Goal: Task Accomplishment & Management: Manage account settings

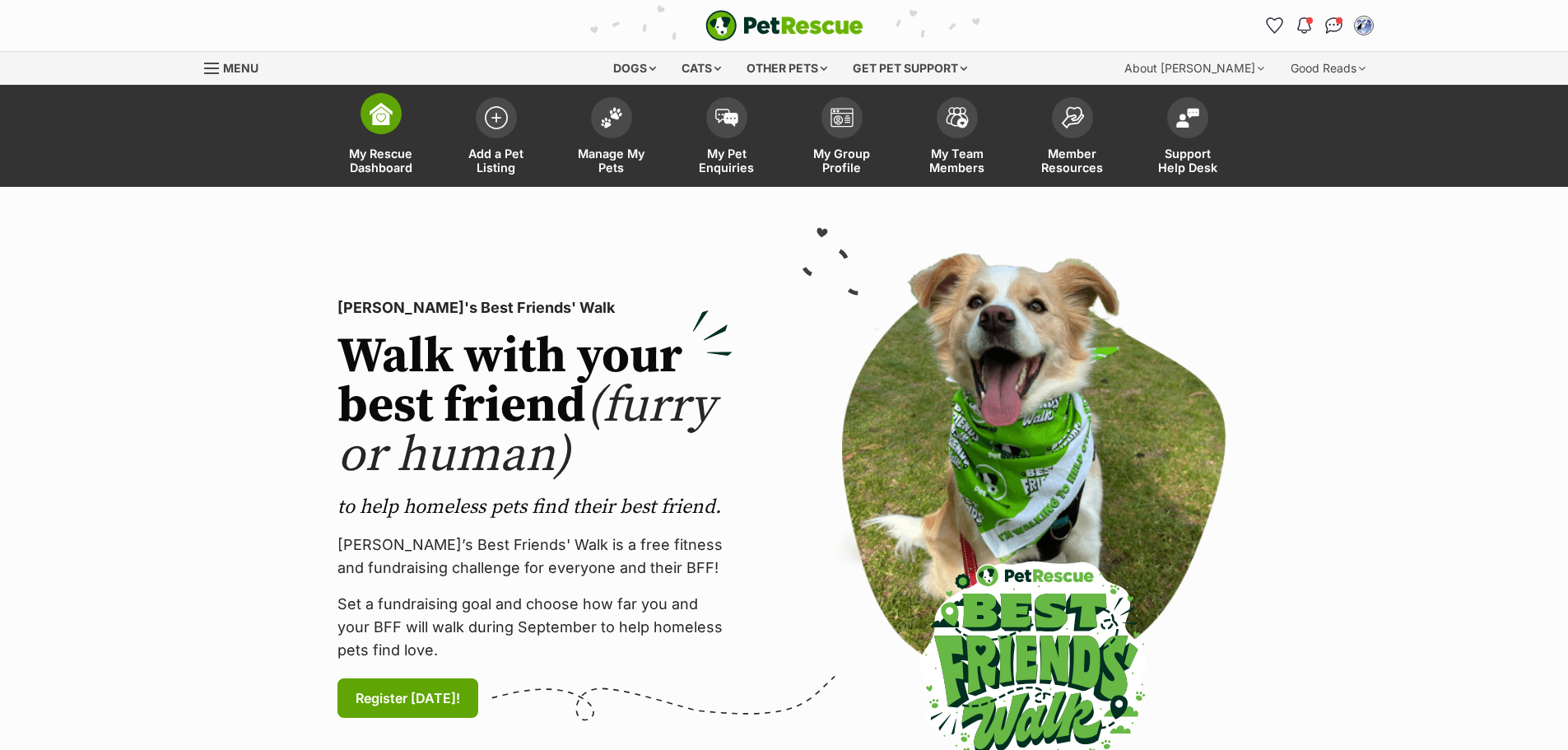
click at [388, 161] on span "My Rescue Dashboard" at bounding box center [380, 161] width 74 height 28
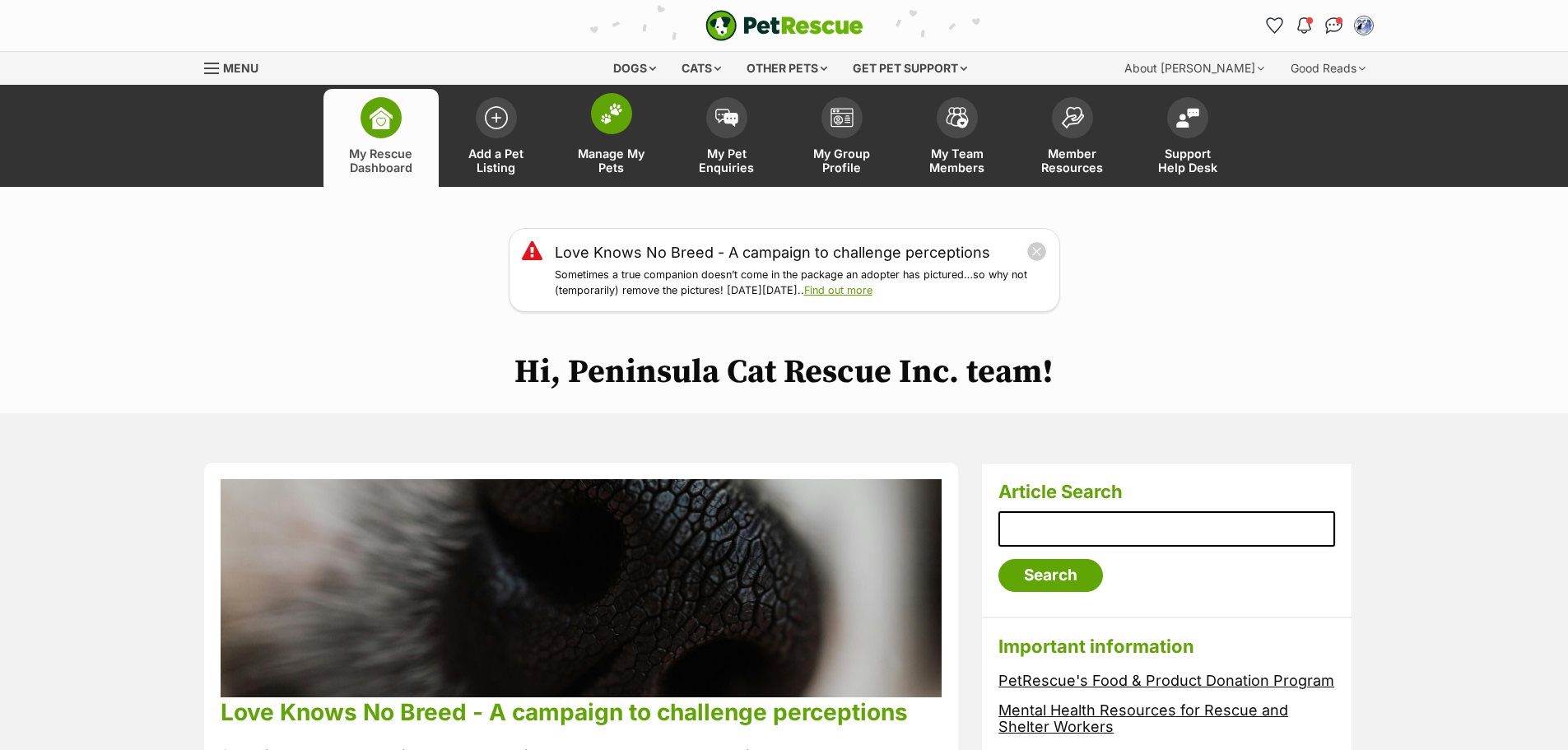
click at [607, 154] on span "Manage My Pets" at bounding box center [611, 161] width 74 height 28
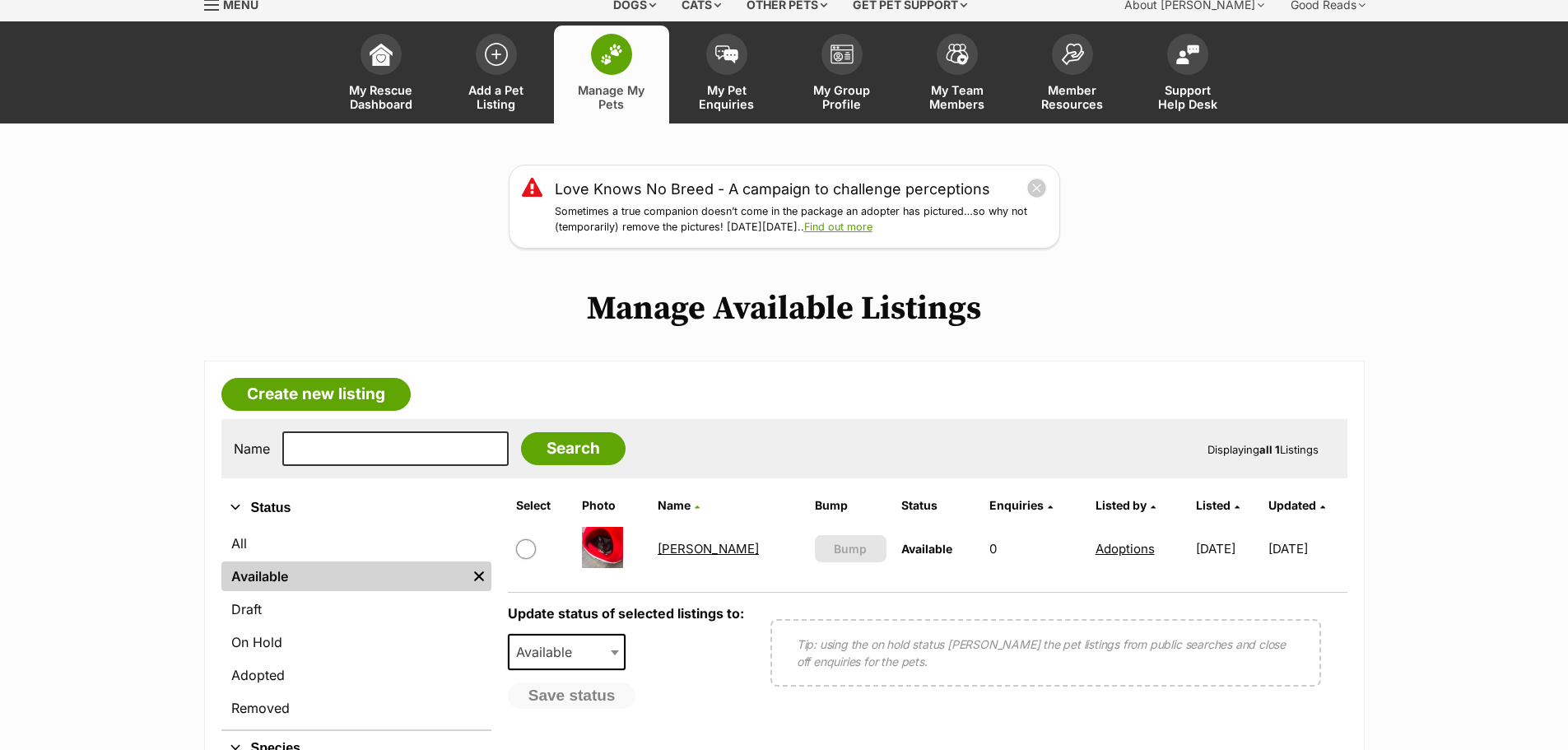
scroll to position [82, 0]
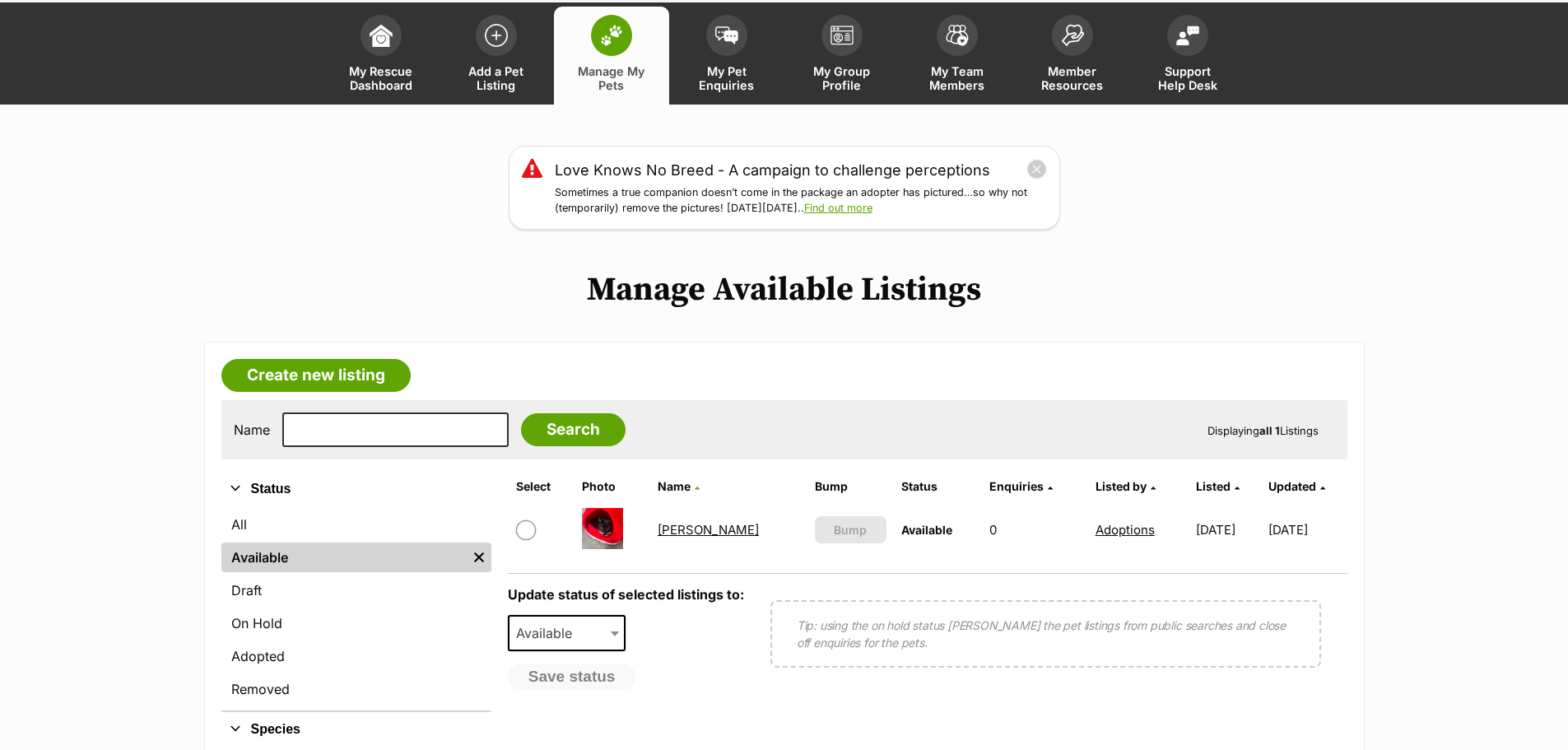
click at [687, 526] on link "[PERSON_NAME]" at bounding box center [708, 530] width 102 height 16
